Goal: Information Seeking & Learning: Learn about a topic

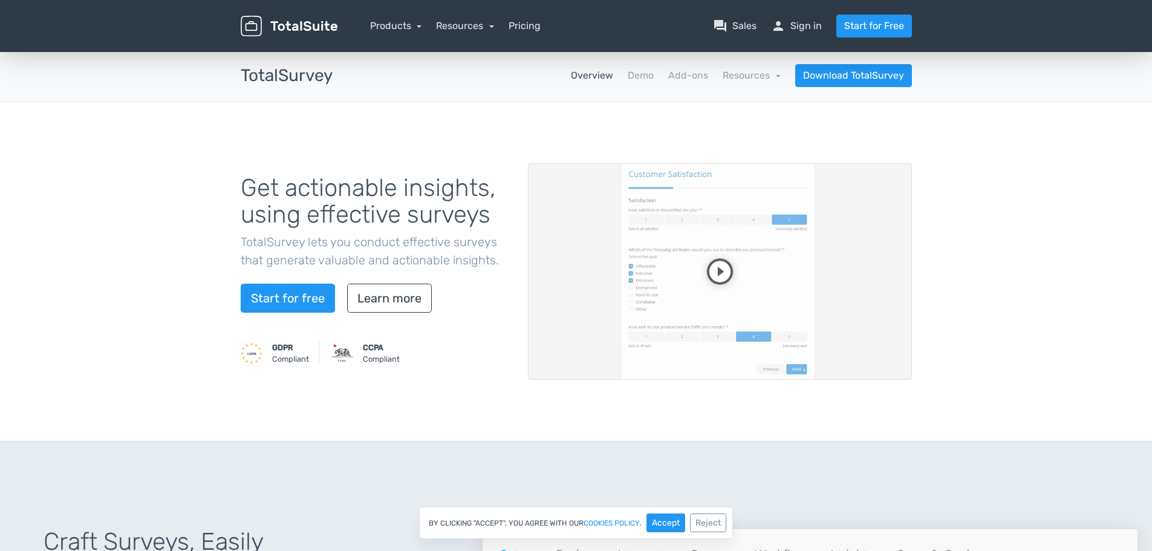
click at [722, 273] on video at bounding box center [720, 271] width 384 height 217
click at [643, 75] on link "Demo" at bounding box center [641, 75] width 26 height 15
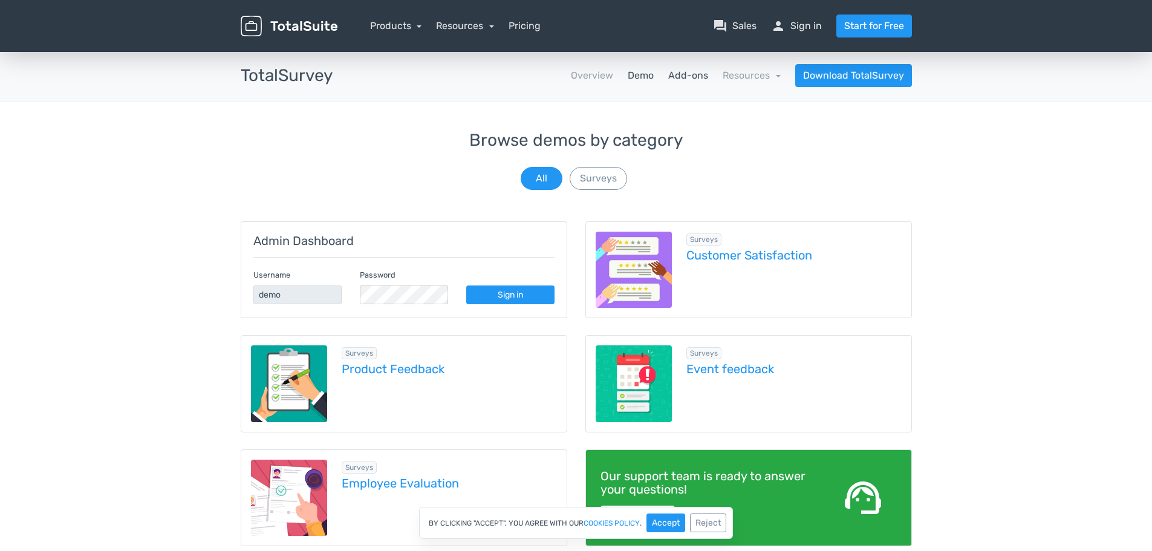
click at [683, 70] on link "Add-ons" at bounding box center [688, 75] width 40 height 15
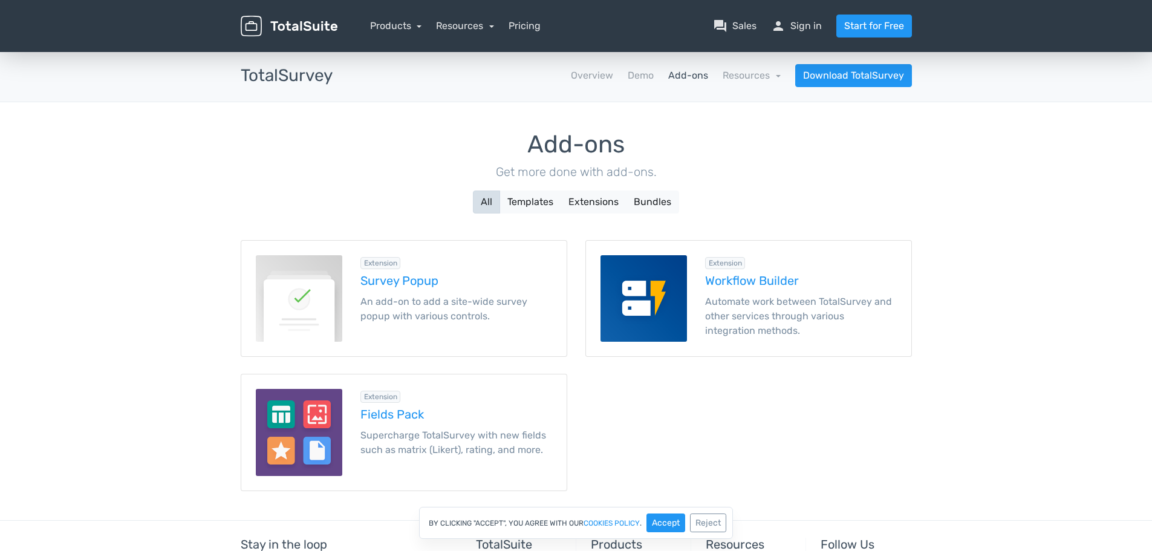
click at [241, 184] on div "Add-ons Get more done with add-ons. All Templates Extensions Bundles" at bounding box center [576, 172] width 671 height 82
